Goal: Task Accomplishment & Management: Manage account settings

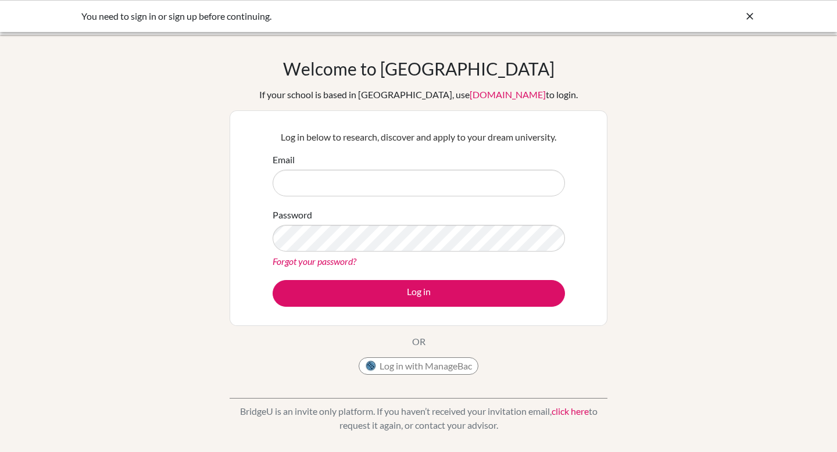
click at [749, 13] on icon at bounding box center [750, 16] width 12 height 12
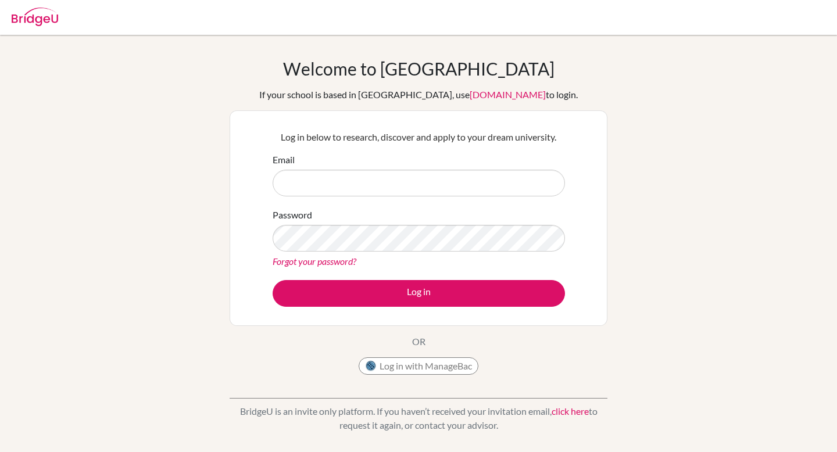
click at [401, 169] on div "Email" at bounding box center [419, 175] width 292 height 44
click at [400, 181] on input "Email" at bounding box center [419, 183] width 292 height 27
type input "gayoungki@vislao.com"
click at [273, 280] on button "Log in" at bounding box center [419, 293] width 292 height 27
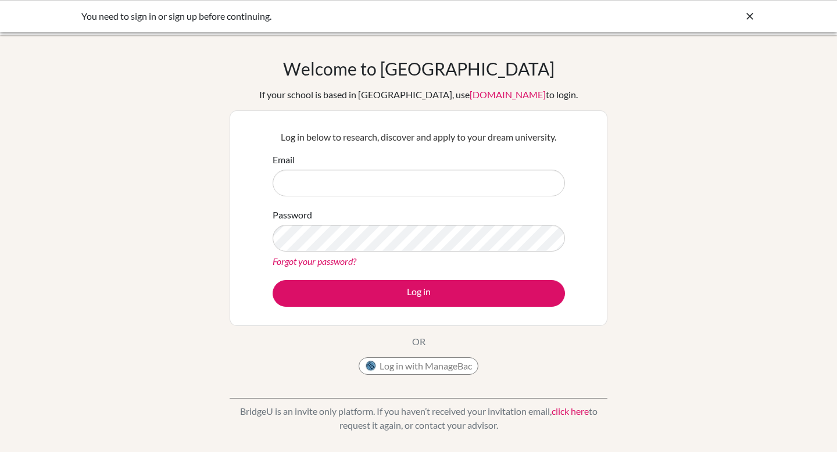
scroll to position [126, 0]
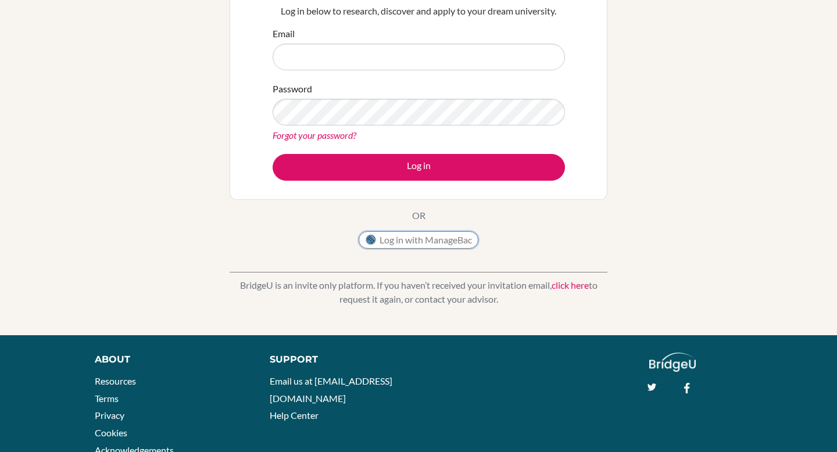
click at [403, 241] on button "Log in with ManageBac" at bounding box center [419, 239] width 120 height 17
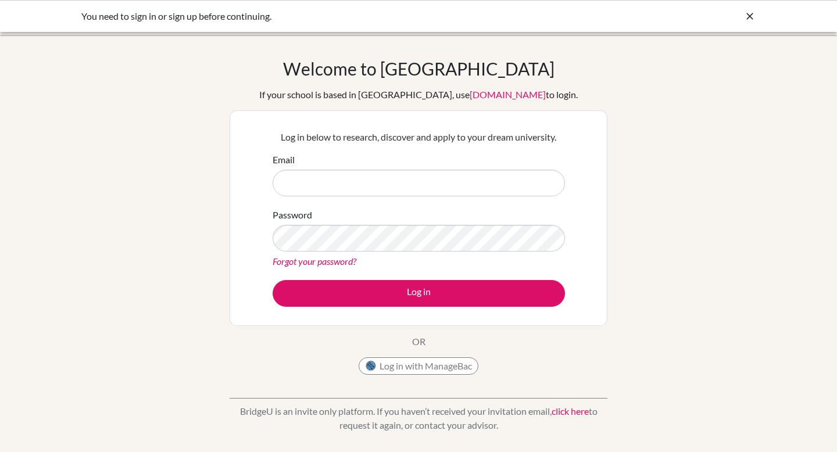
click at [480, 94] on link "[DOMAIN_NAME]" at bounding box center [508, 94] width 76 height 11
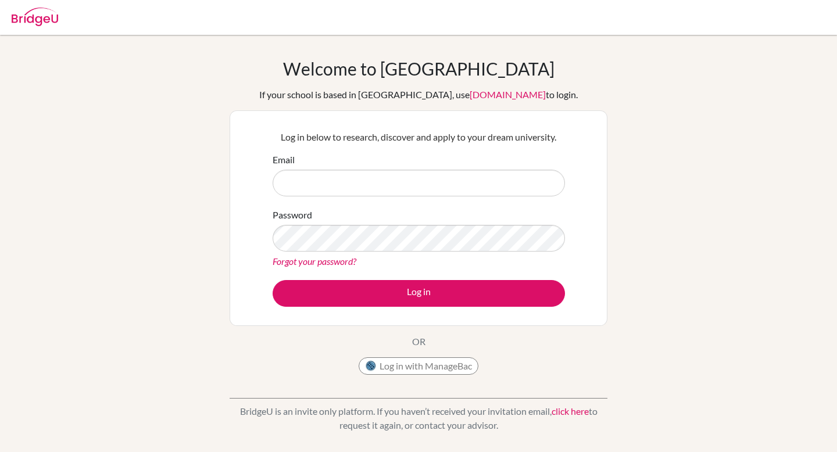
click at [309, 258] on link "Forgot your password?" at bounding box center [315, 261] width 84 height 11
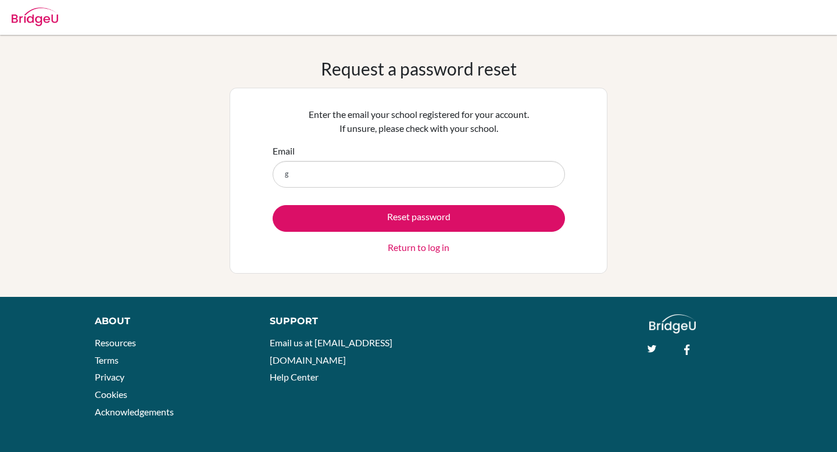
type input "[EMAIL_ADDRESS][DOMAIN_NAME]"
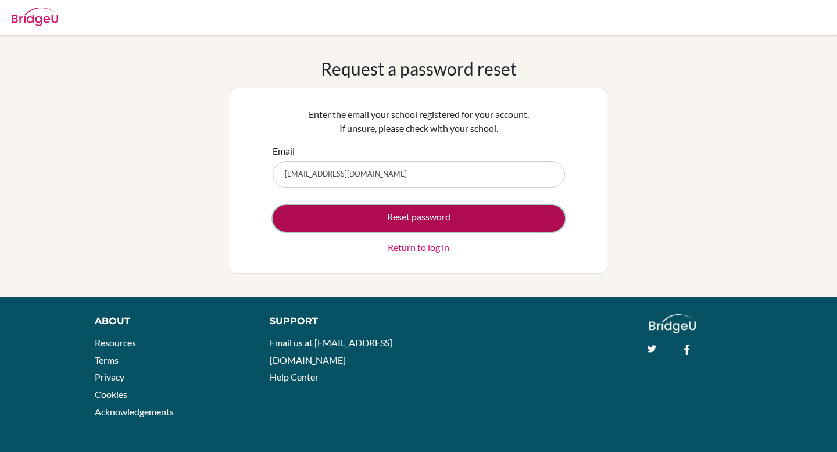
click at [415, 219] on button "Reset password" at bounding box center [419, 218] width 292 height 27
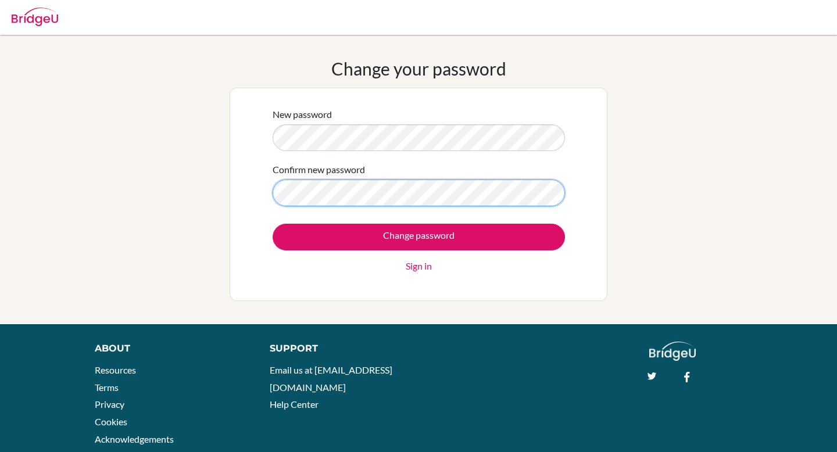
click at [273, 224] on input "Change password" at bounding box center [419, 237] width 292 height 27
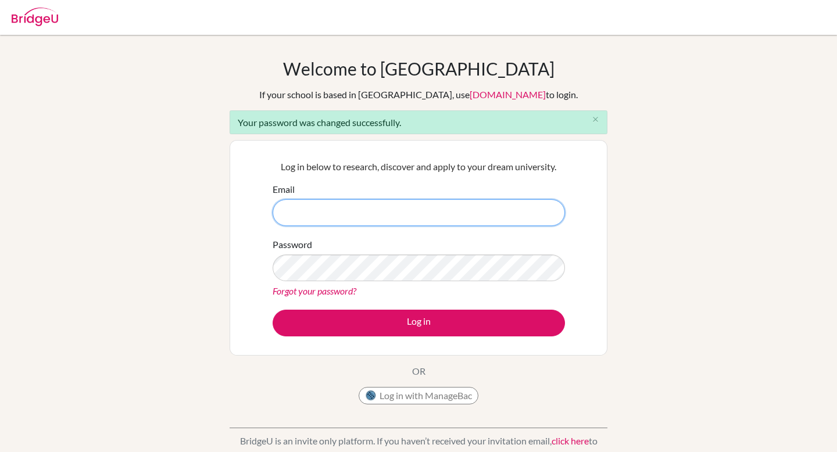
type input "y"
type input "c"
type input "[EMAIL_ADDRESS][DOMAIN_NAME]"
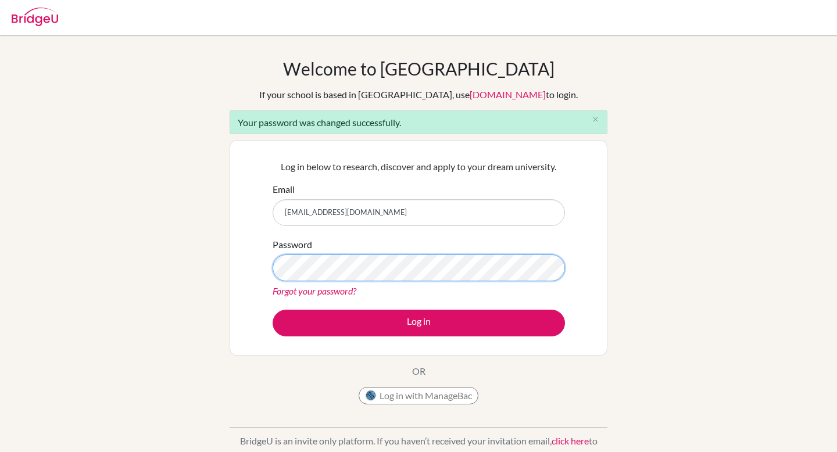
click at [273, 310] on button "Log in" at bounding box center [419, 323] width 292 height 27
